Goal: Information Seeking & Learning: Learn about a topic

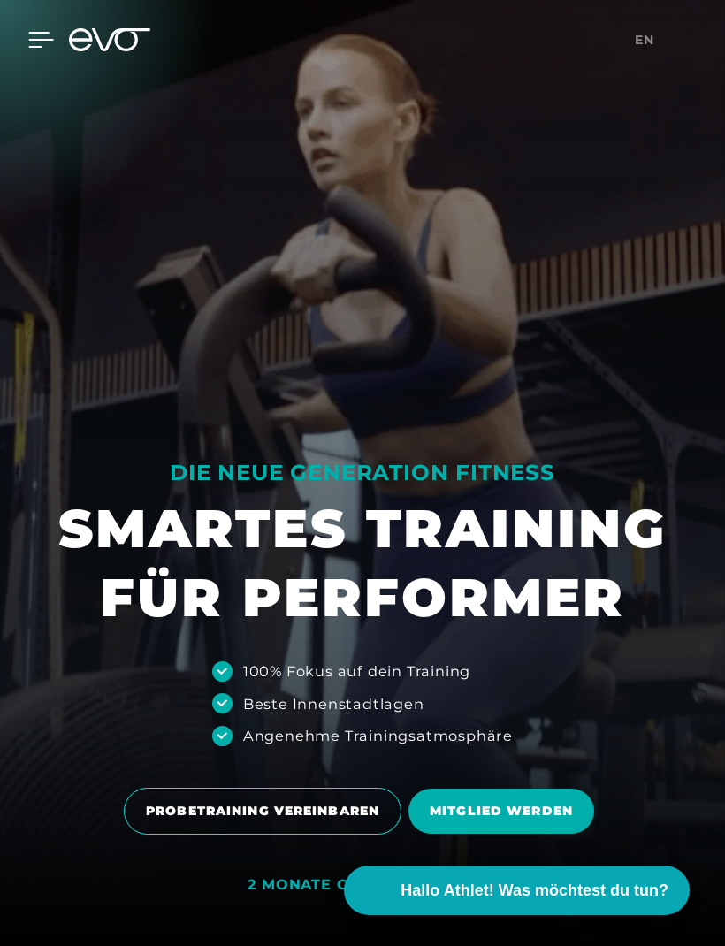
click at [27, 47] on div at bounding box center [27, 40] width 53 height 16
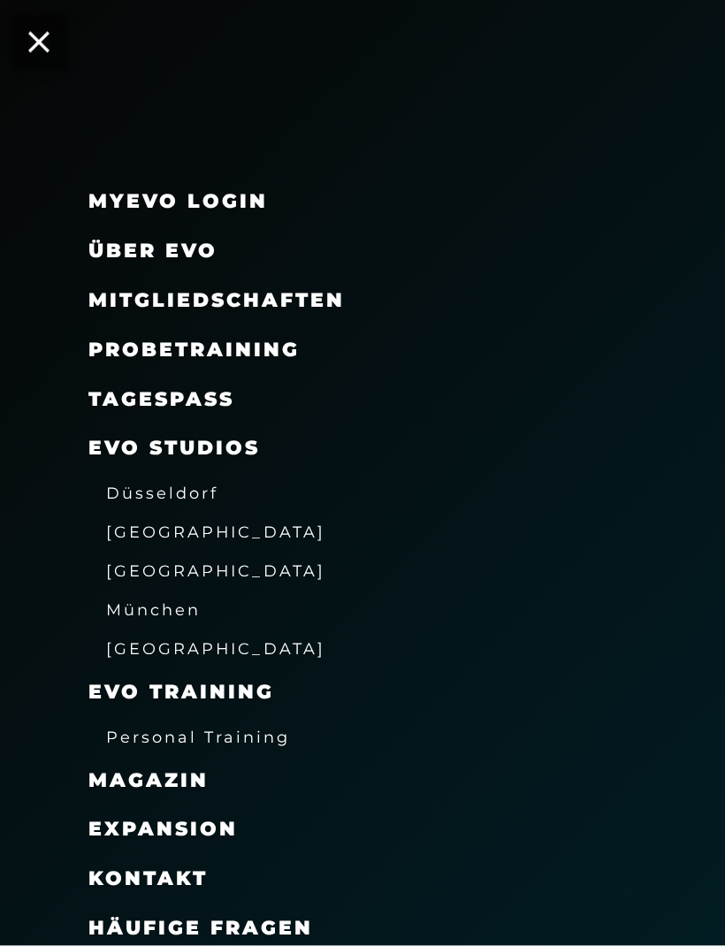
scroll to position [756, 0]
click at [43, 39] on icon at bounding box center [38, 42] width 23 height 23
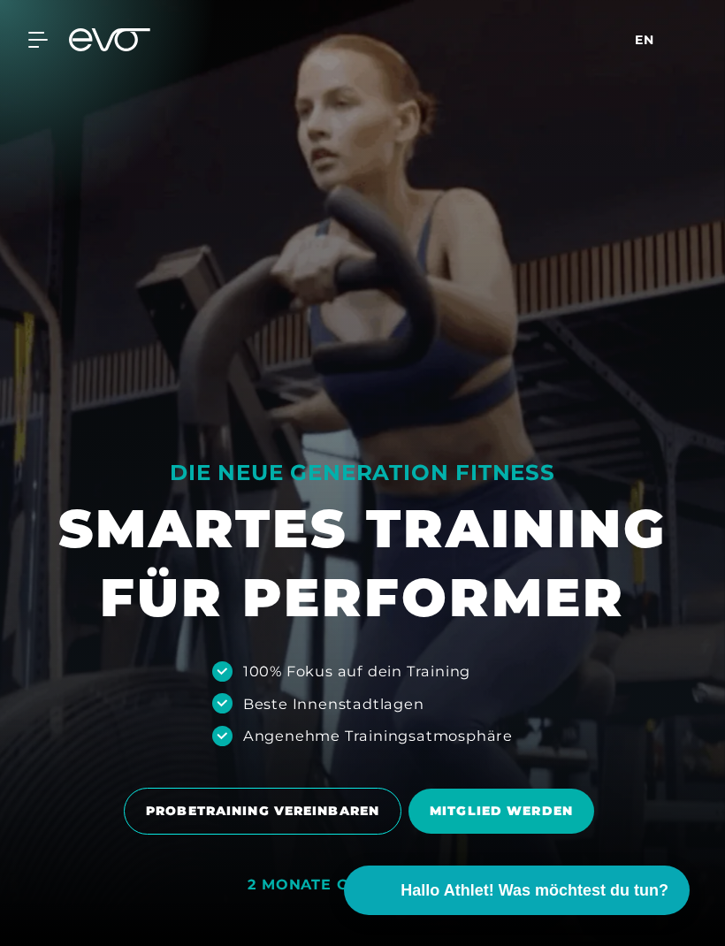
click at [642, 35] on span "en" at bounding box center [643, 40] width 19 height 16
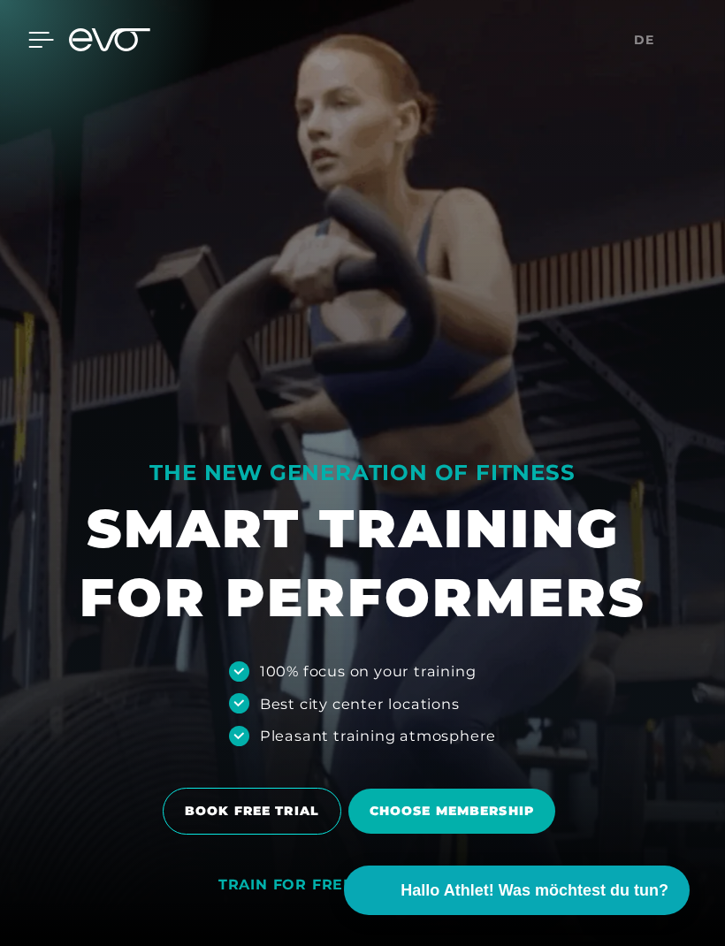
click at [40, 45] on icon at bounding box center [41, 40] width 26 height 16
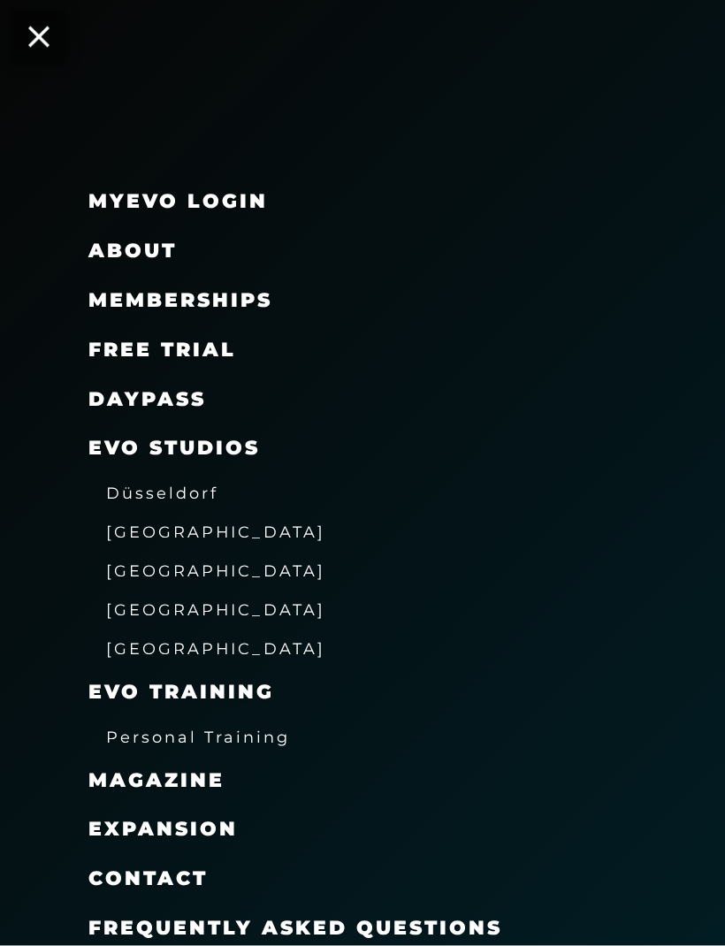
scroll to position [51, 0]
click at [142, 921] on span "Frequently asked questions" at bounding box center [295, 927] width 414 height 24
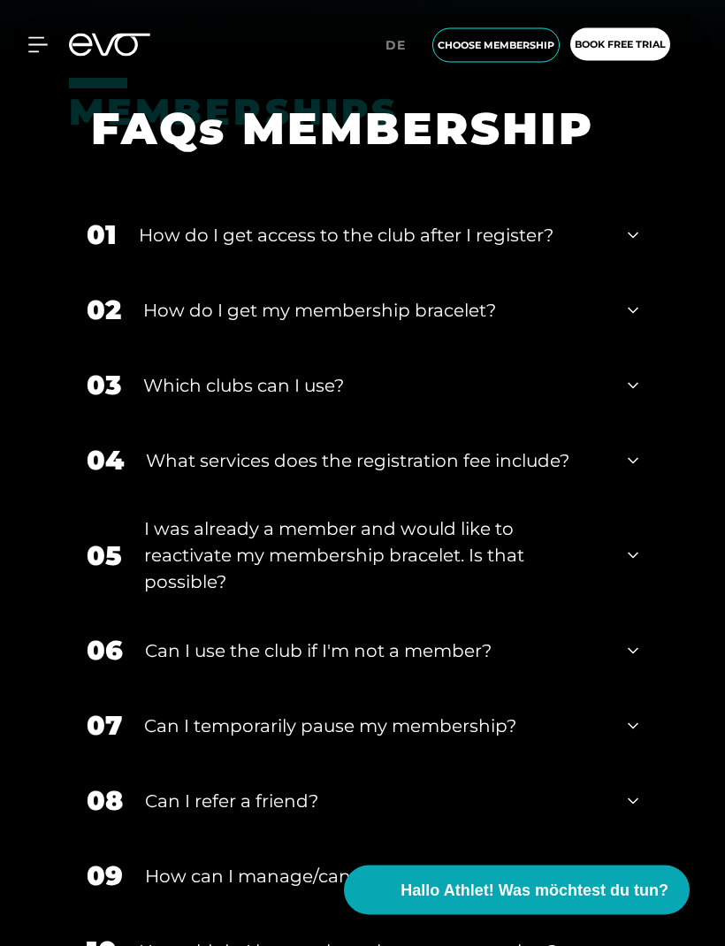
scroll to position [890, 0]
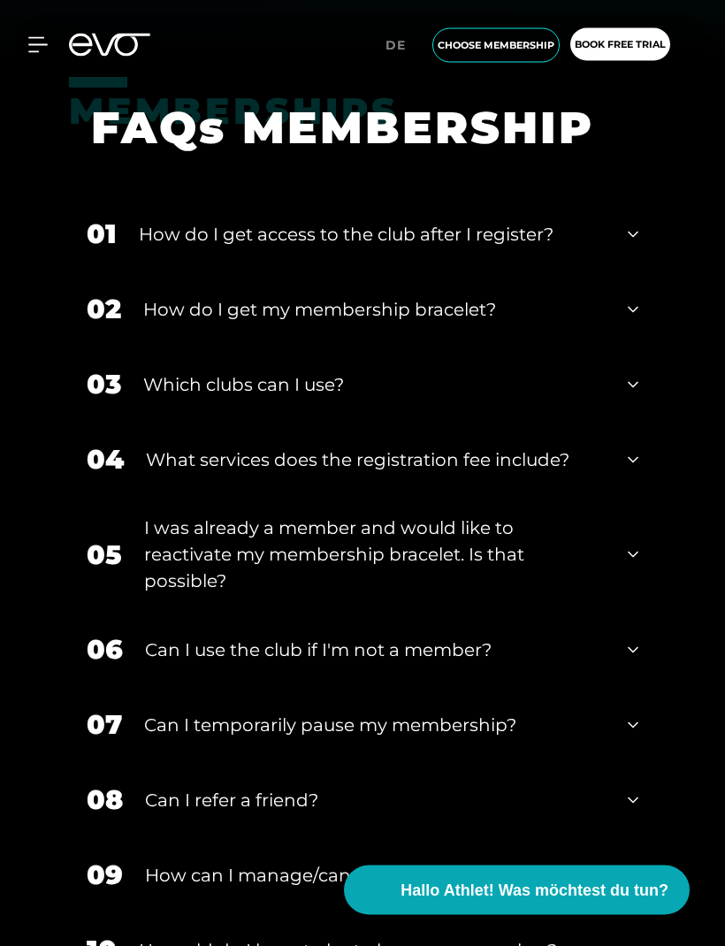
click at [180, 399] on div "Which clubs can I use?" at bounding box center [374, 385] width 462 height 27
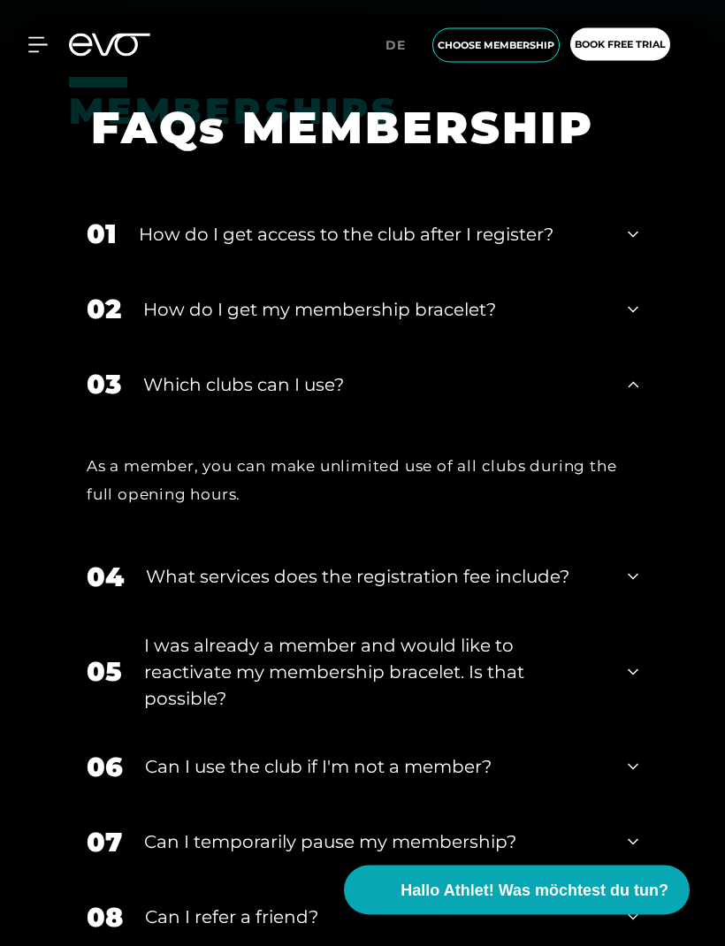
scroll to position [891, 0]
click at [178, 422] on div "03 Which clubs can I use?" at bounding box center [362, 383] width 587 height 75
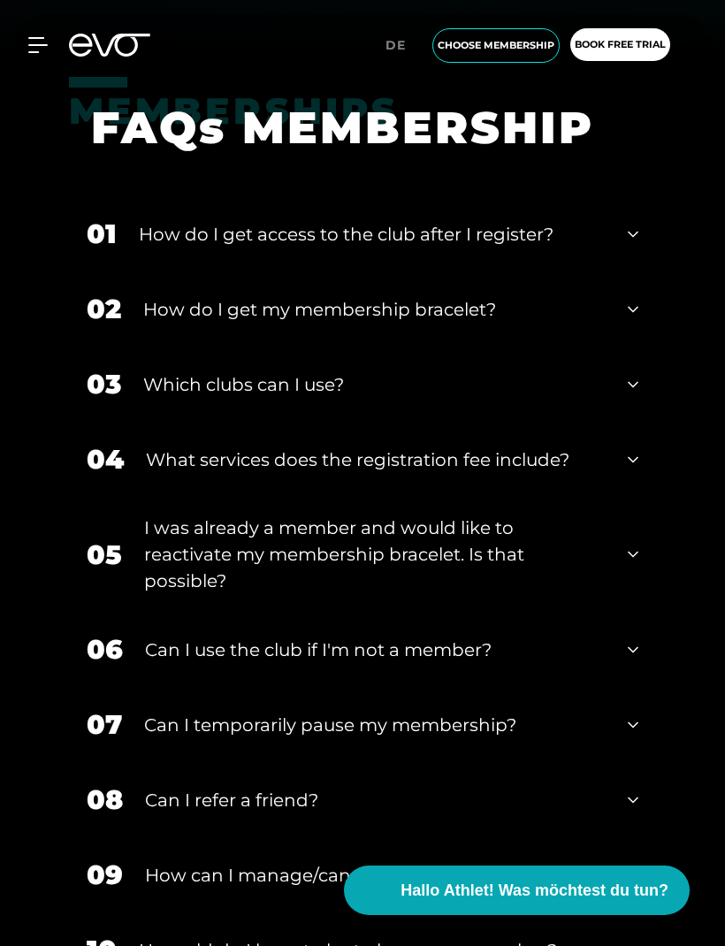
click at [171, 738] on div "Can I temporarily pause my membership?" at bounding box center [374, 724] width 461 height 27
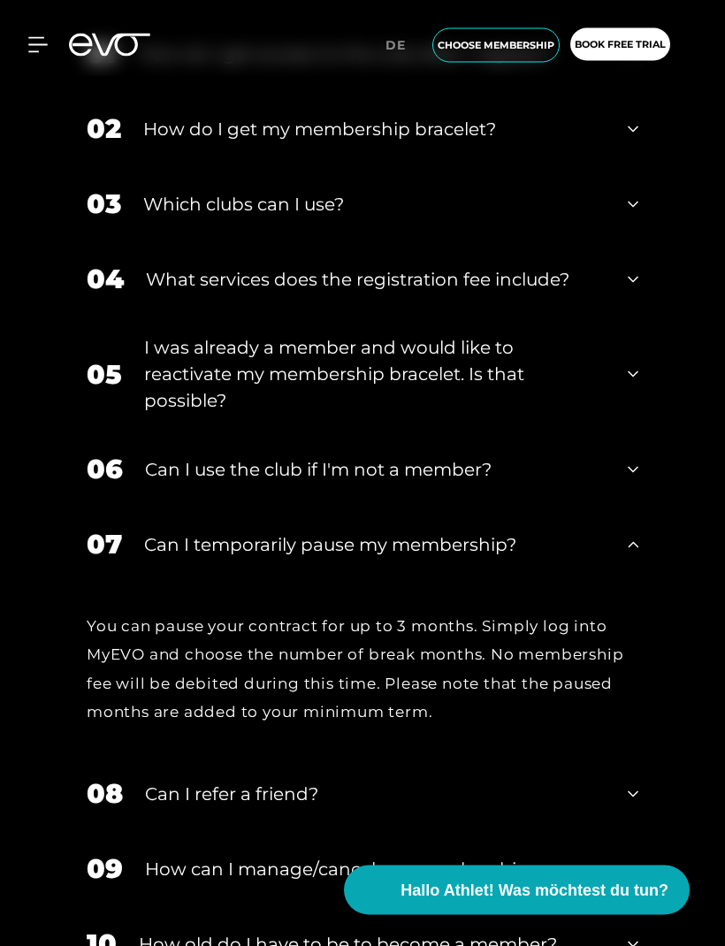
scroll to position [1071, 0]
click at [173, 558] on div "Can I temporarily pause my membership?" at bounding box center [374, 544] width 461 height 27
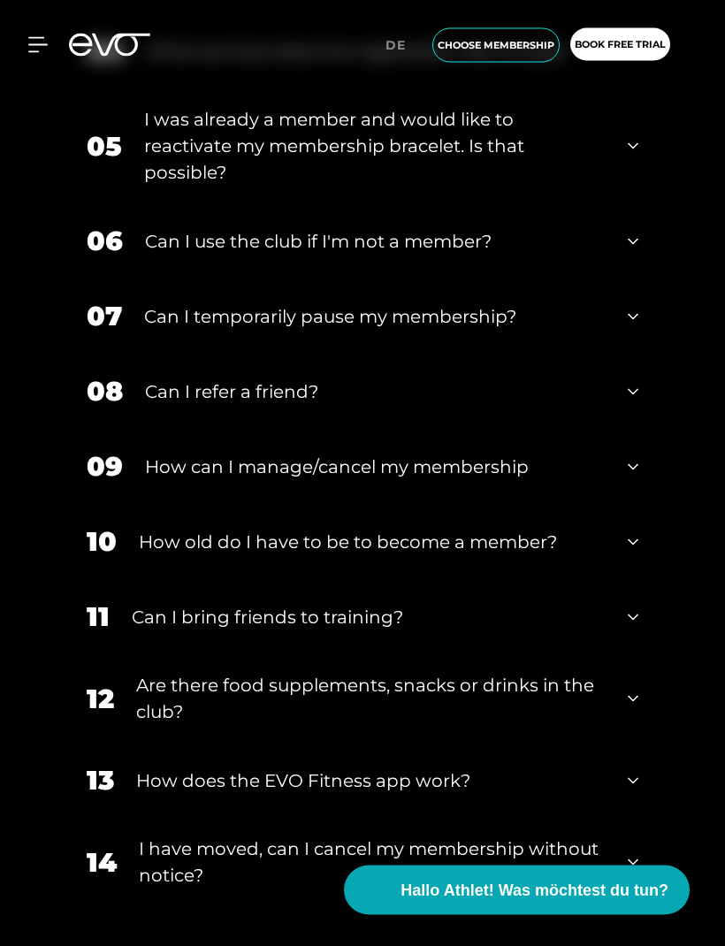
scroll to position [1304, 0]
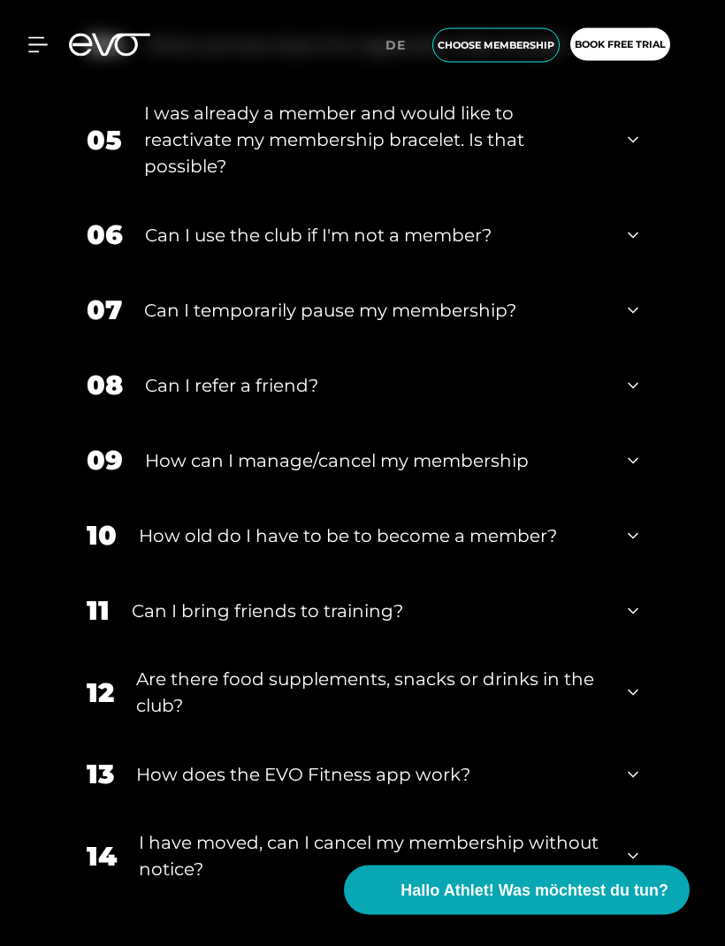
click at [171, 695] on div "12 Are there food supplements, snacks or drinks in the club?" at bounding box center [362, 693] width 587 height 88
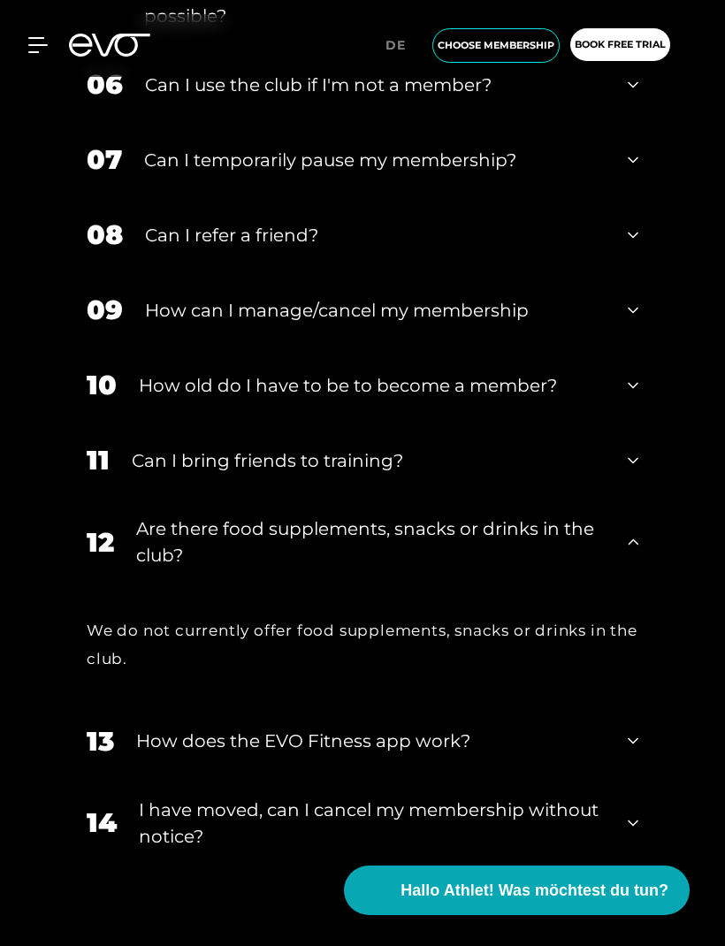
scroll to position [1457, 0]
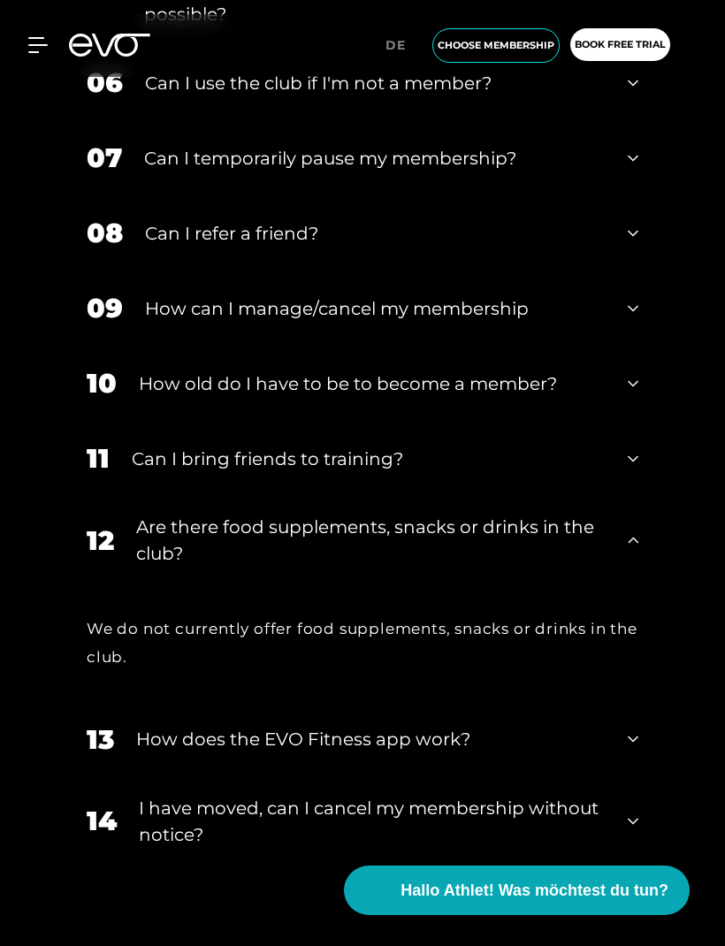
click at [172, 648] on div "We do not currently offer food supplements, snacks or drinks in the club." at bounding box center [362, 642] width 551 height 57
click at [177, 752] on div "How does the EVO Fitness app work?" at bounding box center [370, 738] width 469 height 27
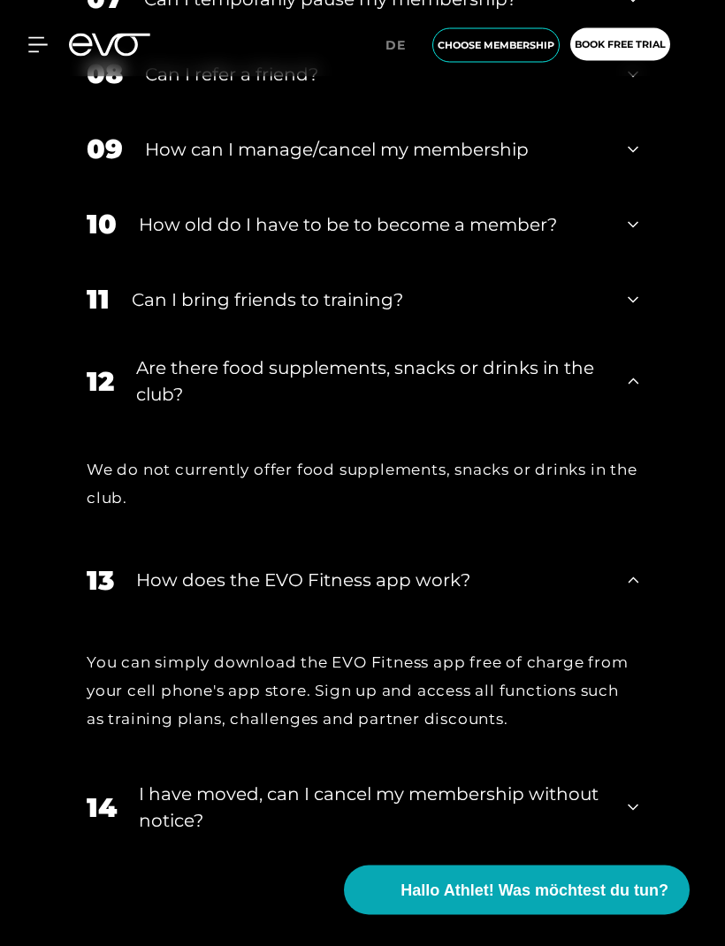
scroll to position [1616, 0]
click at [201, 593] on div "How does the EVO Fitness app work?" at bounding box center [370, 579] width 469 height 27
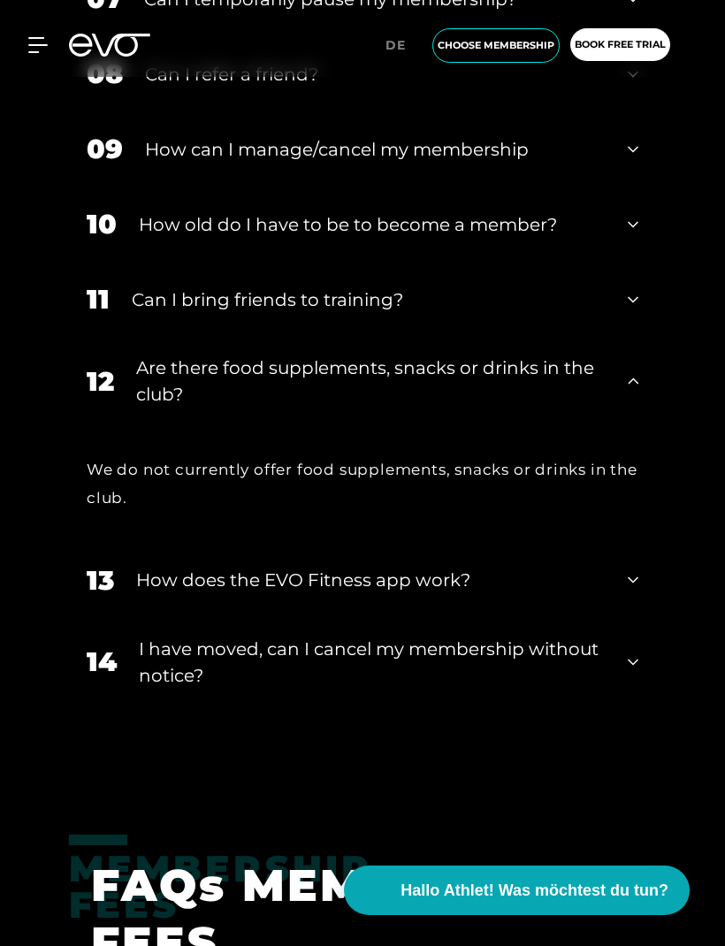
click at [185, 669] on div "I have moved, can I cancel my membership without notice?" at bounding box center [372, 661] width 467 height 53
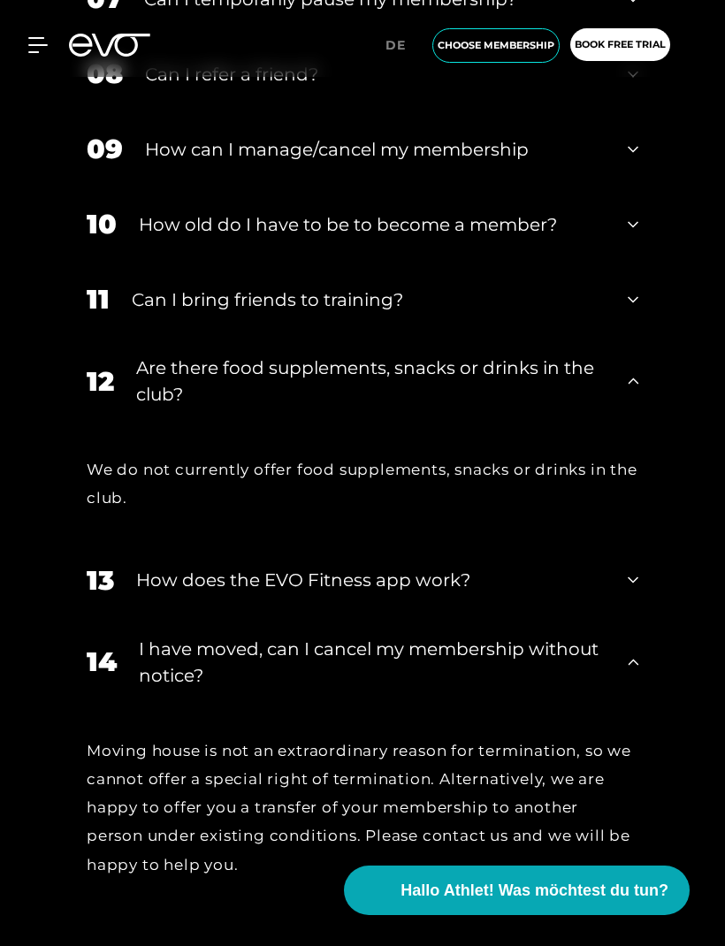
click at [169, 682] on div "I have moved, can I cancel my membership without notice?" at bounding box center [372, 661] width 467 height 53
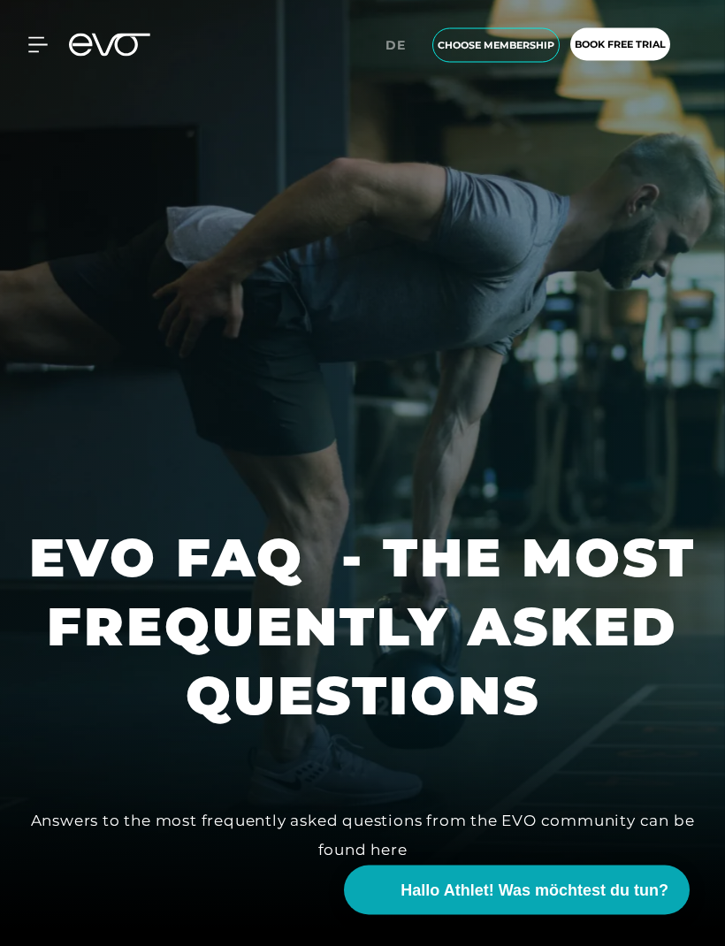
scroll to position [0, 0]
